Goal: Find specific page/section: Find specific page/section

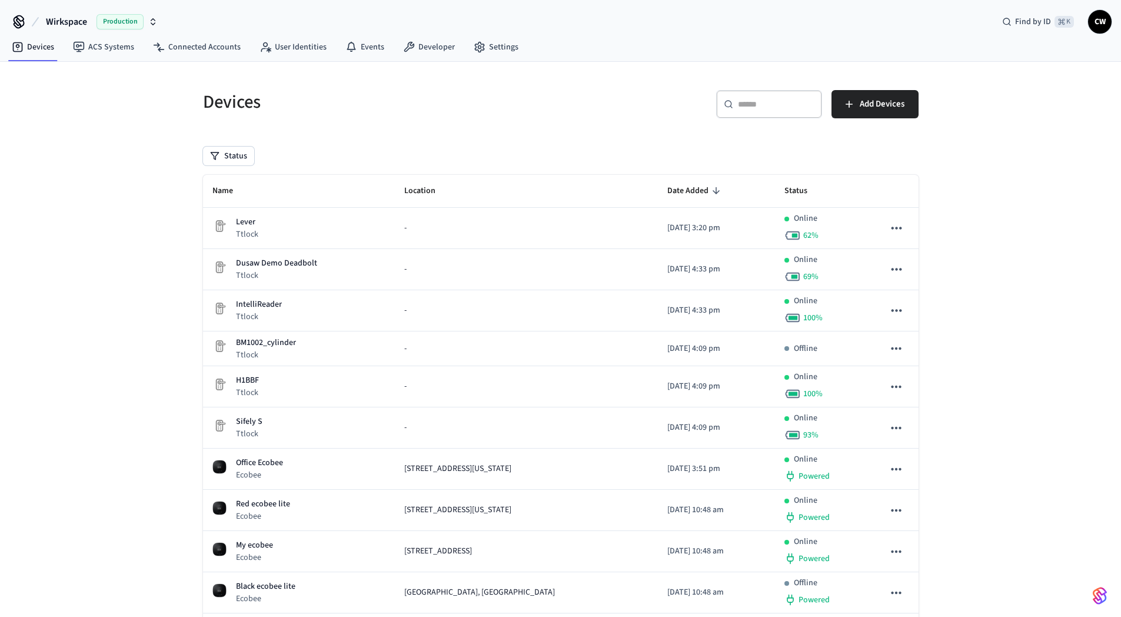
click at [66, 31] on button "Wirkspace Production" at bounding box center [101, 21] width 119 height 25
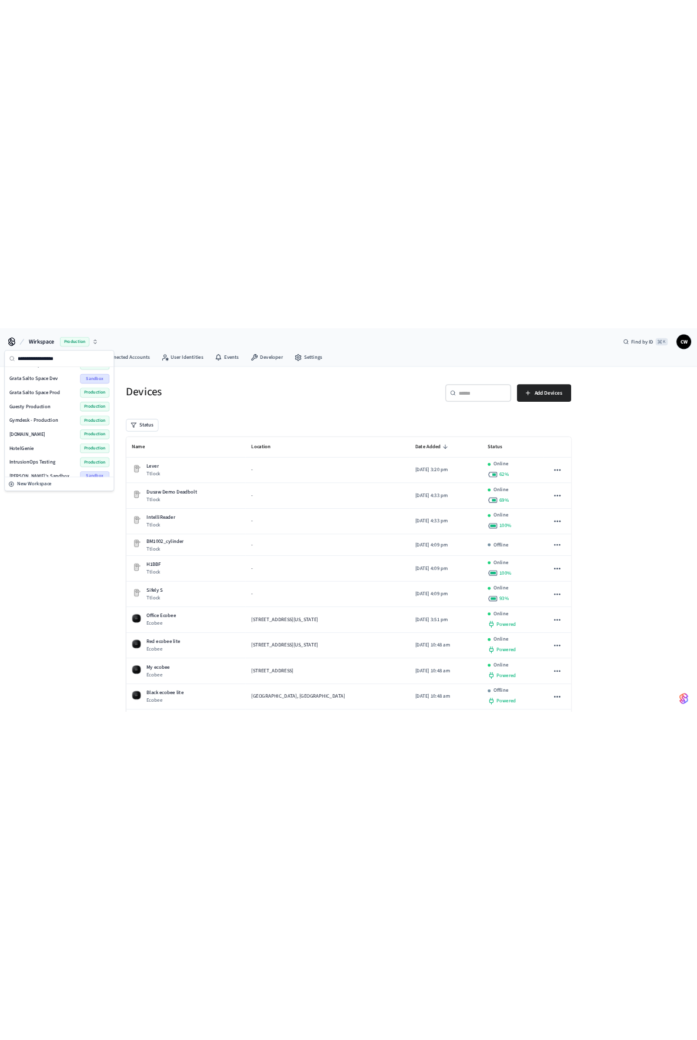
scroll to position [196, 0]
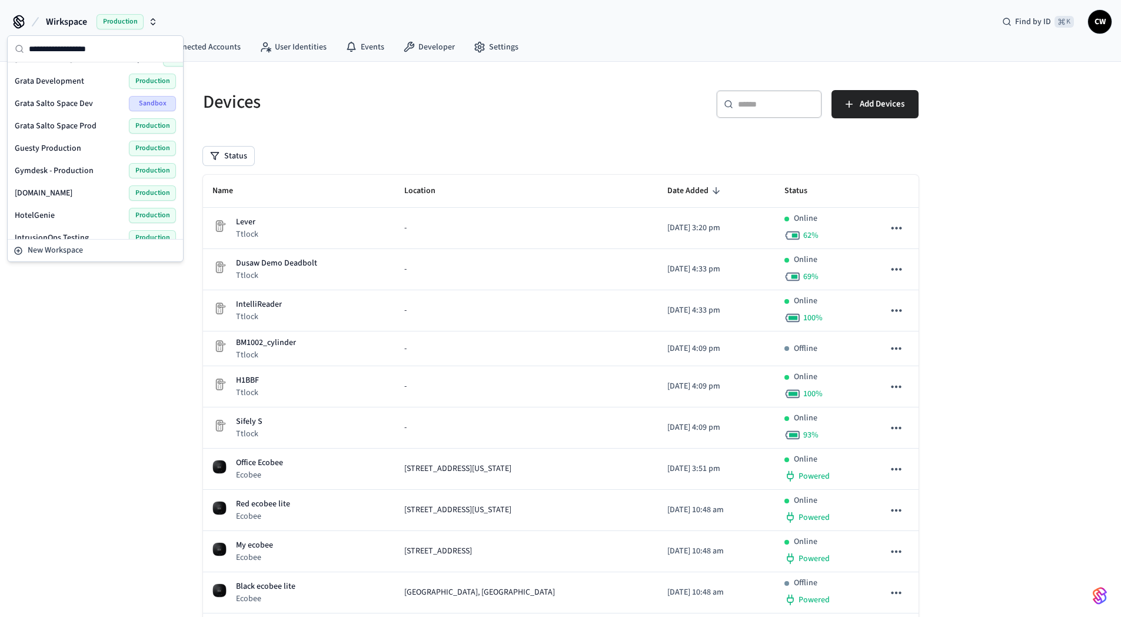
click at [61, 150] on span "Guesty Production" at bounding box center [48, 148] width 67 height 12
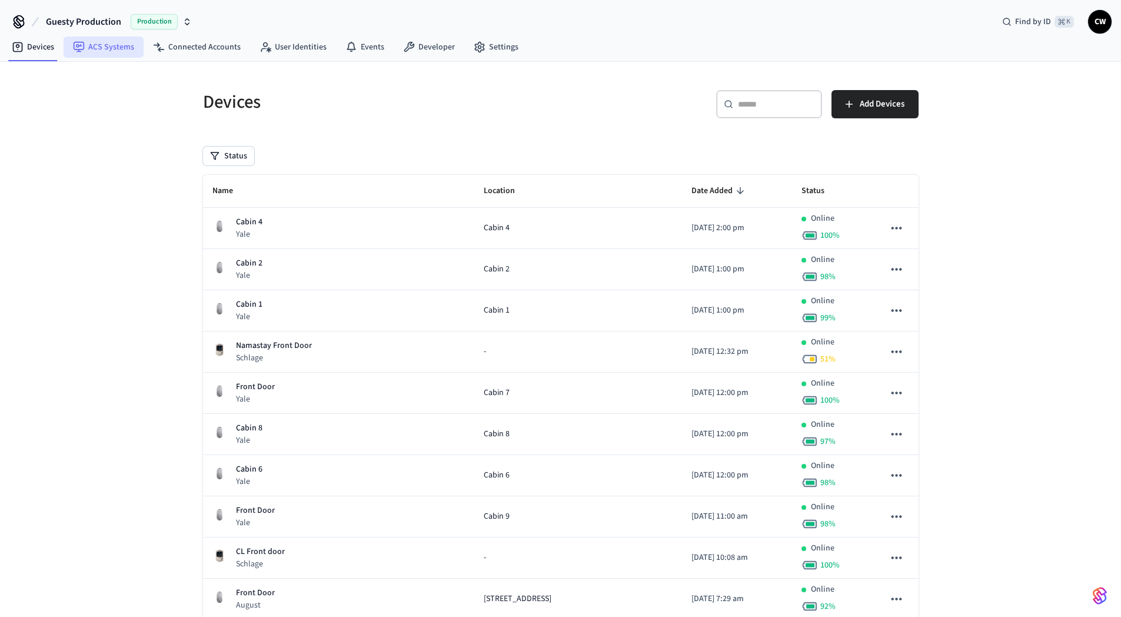
click at [117, 48] on link "ACS Systems" at bounding box center [104, 46] width 80 height 21
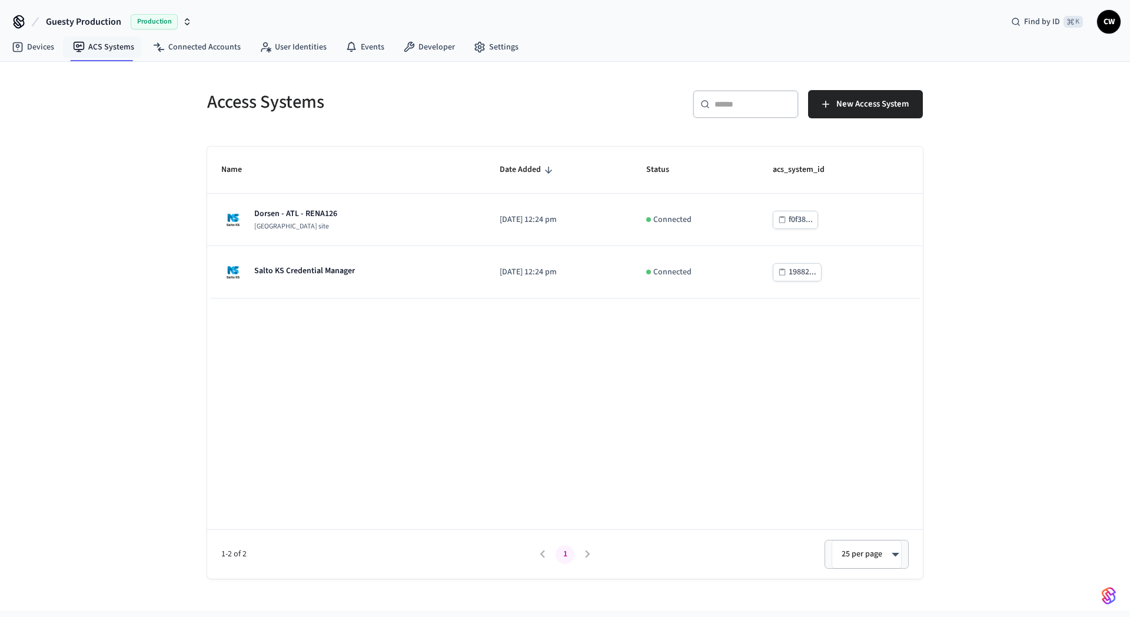
click at [101, 211] on div "Access Systems ​ ​ New Access System Name Date Added Status acs_system_id Dorse…" at bounding box center [565, 336] width 1130 height 548
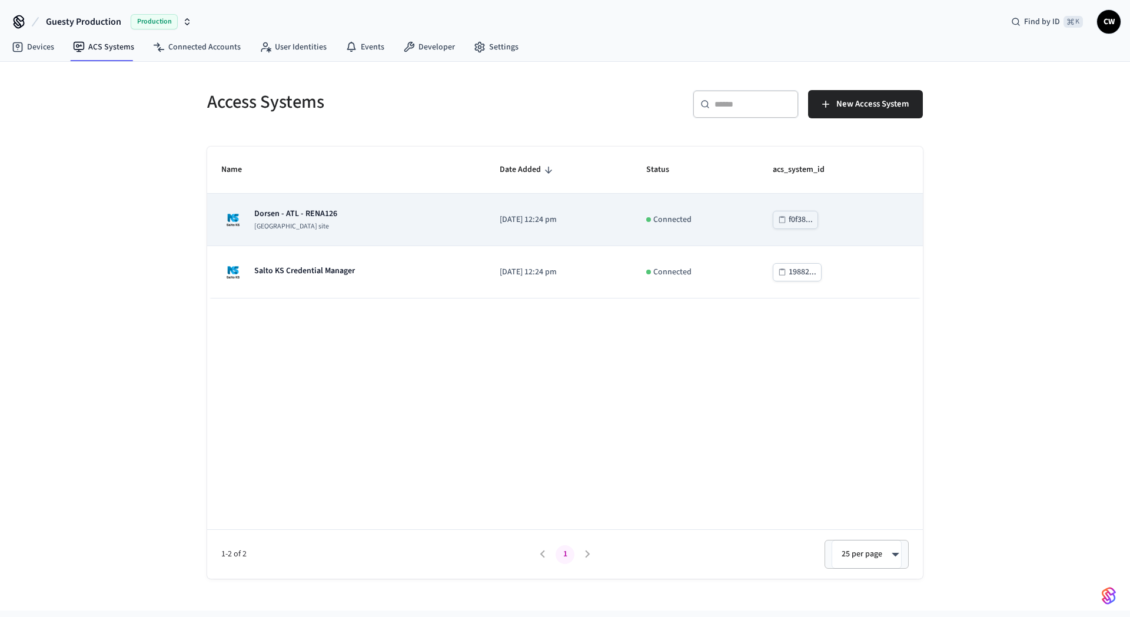
click at [331, 230] on p "Salto KS site" at bounding box center [295, 226] width 83 height 9
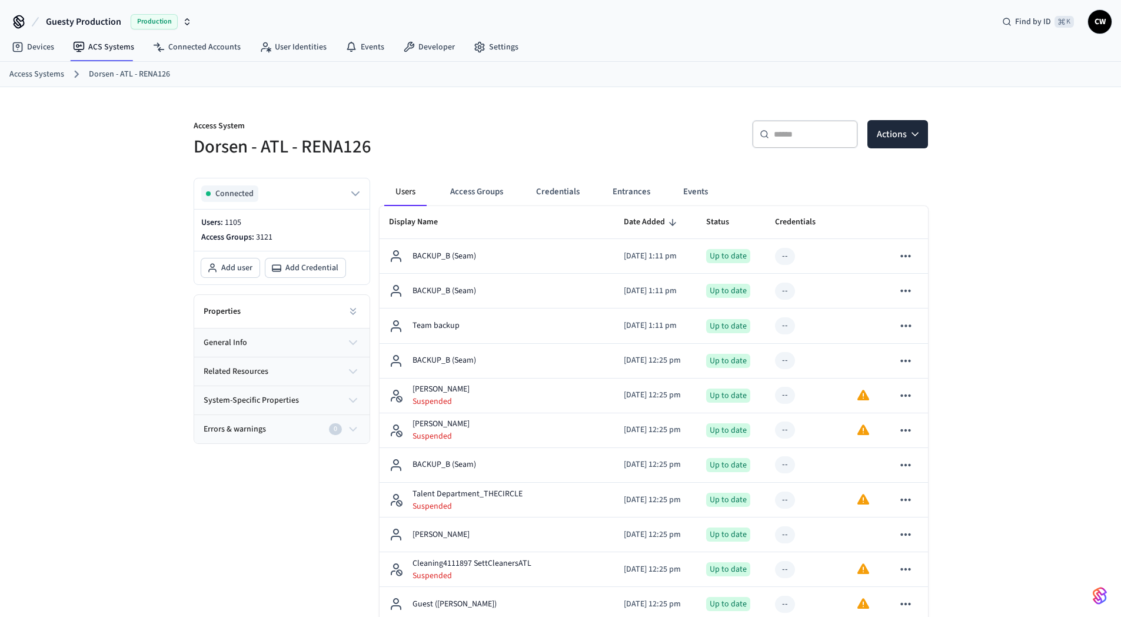
click at [277, 304] on div "Properties" at bounding box center [281, 312] width 175 height 34
click at [313, 309] on div "Properties" at bounding box center [281, 312] width 175 height 34
click at [360, 314] on button at bounding box center [353, 312] width 24 height 24
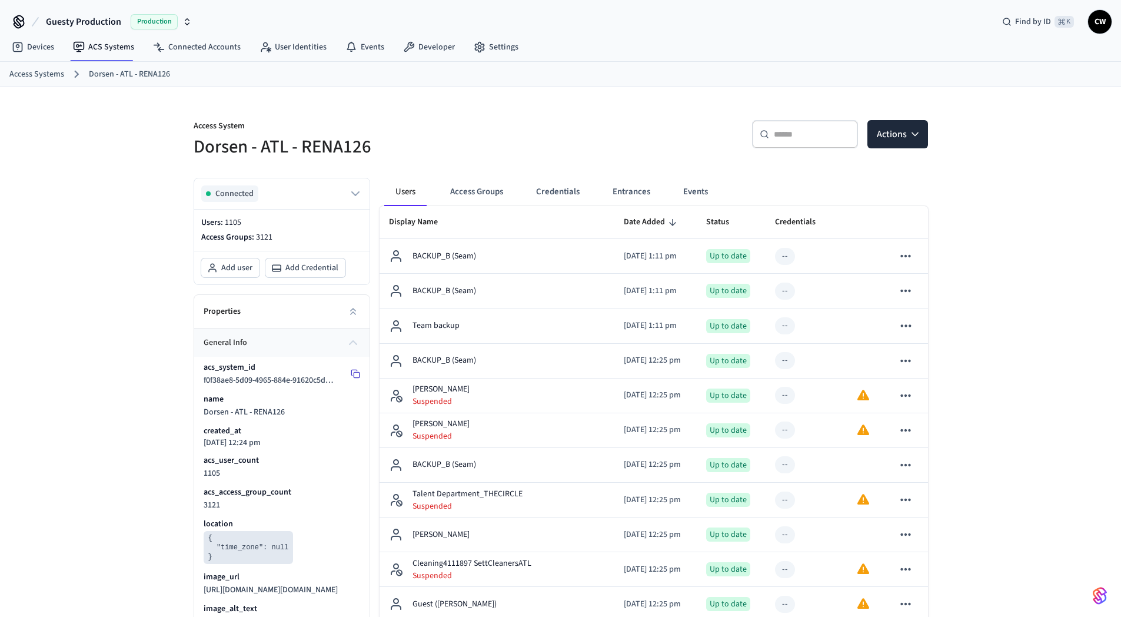
click at [354, 373] on icon at bounding box center [355, 373] width 9 height 9
drag, startPoint x: 385, startPoint y: 151, endPoint x: 185, endPoint y: 156, distance: 200.7
click at [185, 156] on div "Access System Dorsen - ATL - RENA126" at bounding box center [366, 132] width 374 height 53
copy h5 "Dorsen - ATL - RENA126"
click at [238, 142] on h5 "Dorsen - ATL - RENA126" at bounding box center [374, 147] width 360 height 24
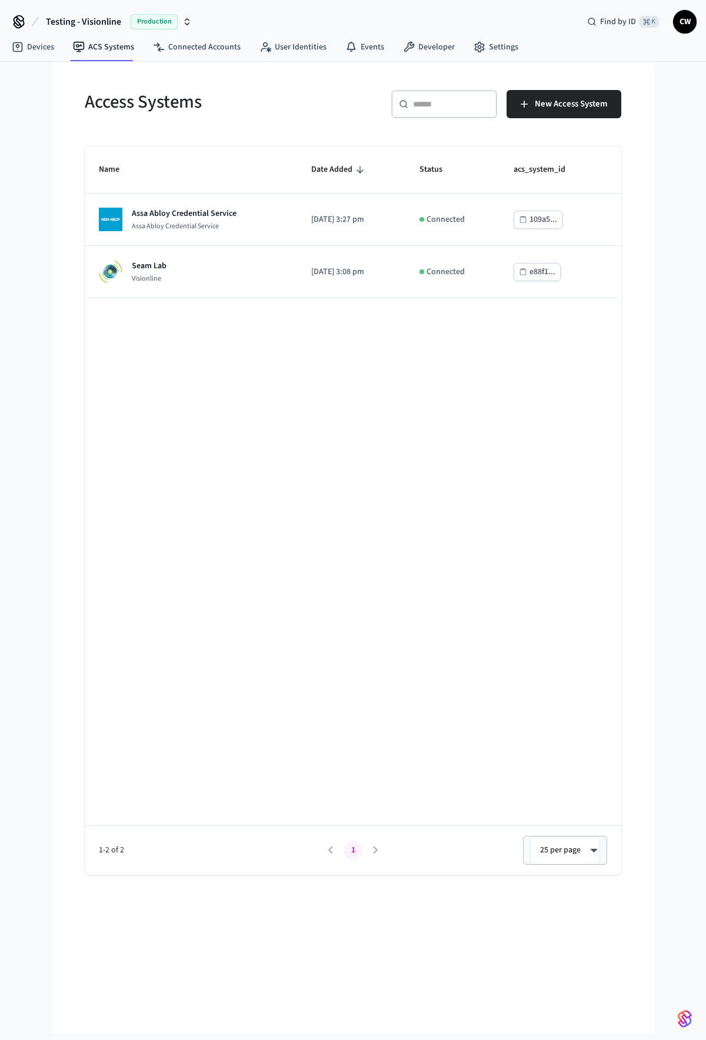
click at [380, 407] on div "Name Date Added Status acs_system_id Assa Abloy Credential Service Assa Abloy C…" at bounding box center [353, 511] width 537 height 729
